Goal: Use online tool/utility: Utilize a website feature to perform a specific function

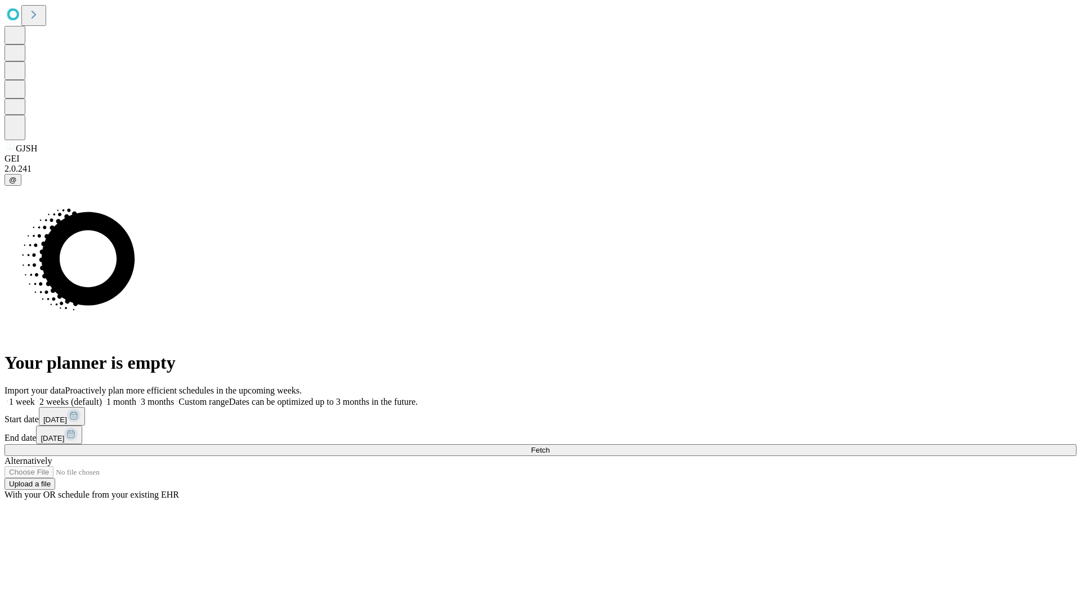
click at [549, 446] on span "Fetch" at bounding box center [540, 450] width 19 height 8
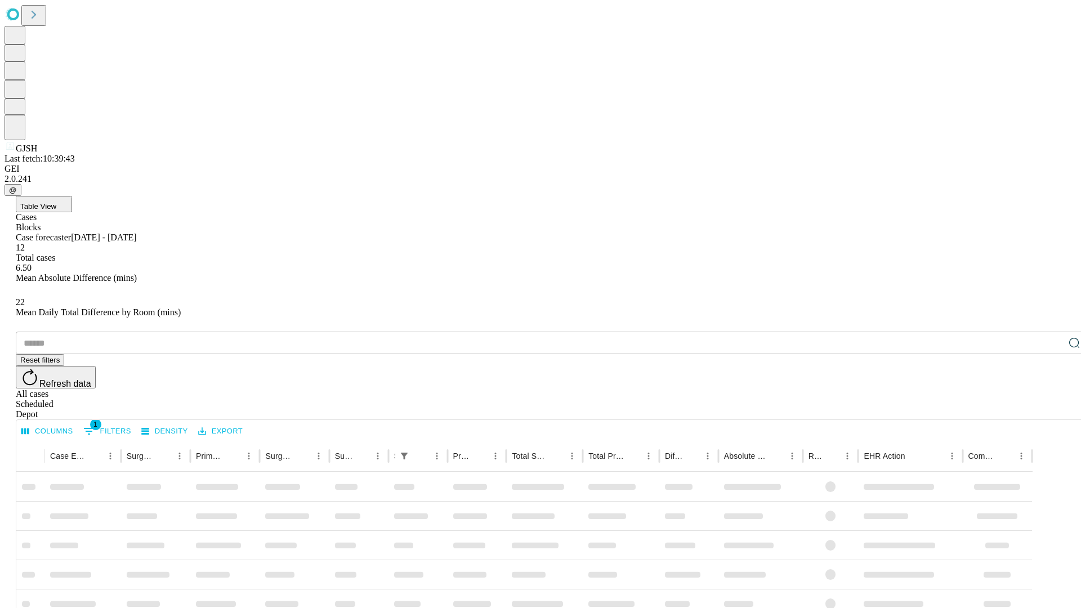
click at [56, 202] on span "Table View" at bounding box center [38, 206] width 36 height 8
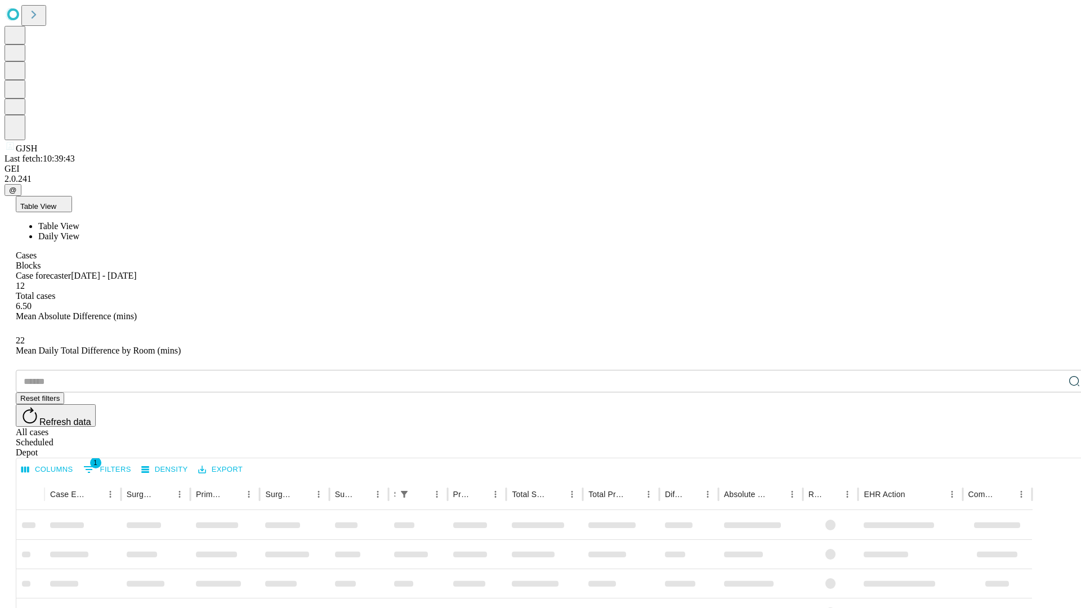
click at [79, 231] on span "Daily View" at bounding box center [58, 236] width 41 height 10
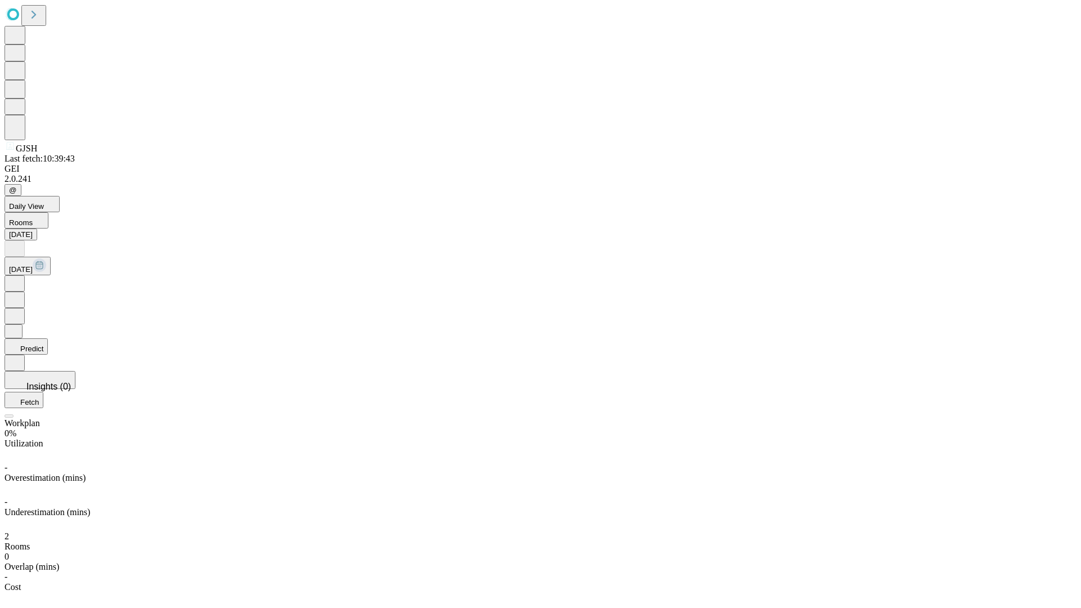
click at [48, 338] on button "Predict" at bounding box center [26, 346] width 43 height 16
